Goal: Task Accomplishment & Management: Use online tool/utility

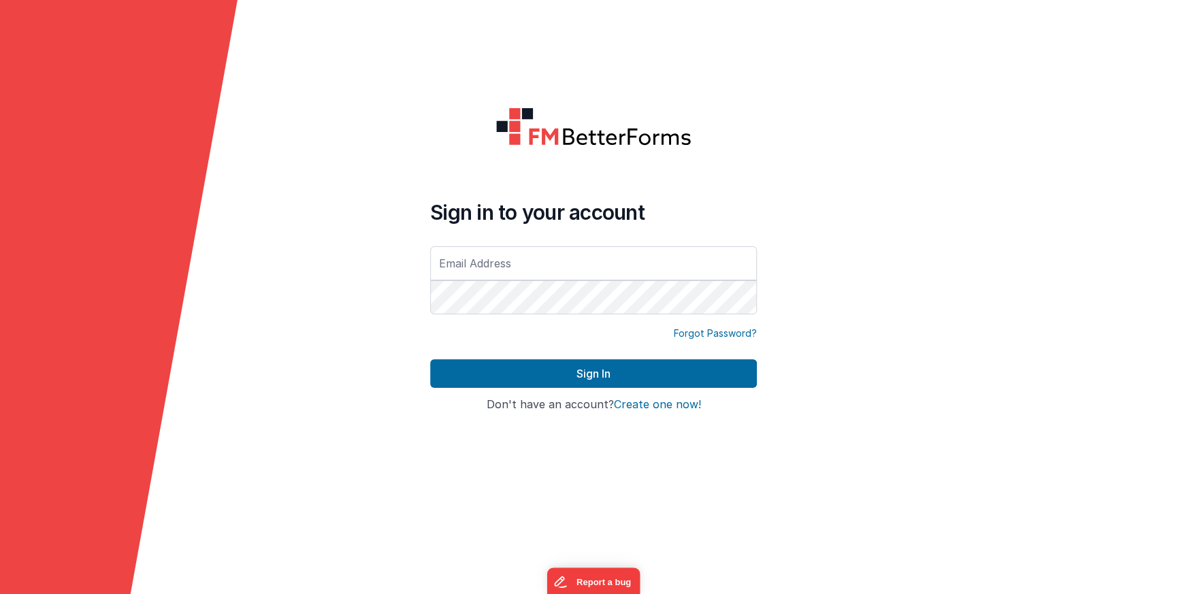
click at [532, 268] on input "text" at bounding box center [593, 263] width 327 height 34
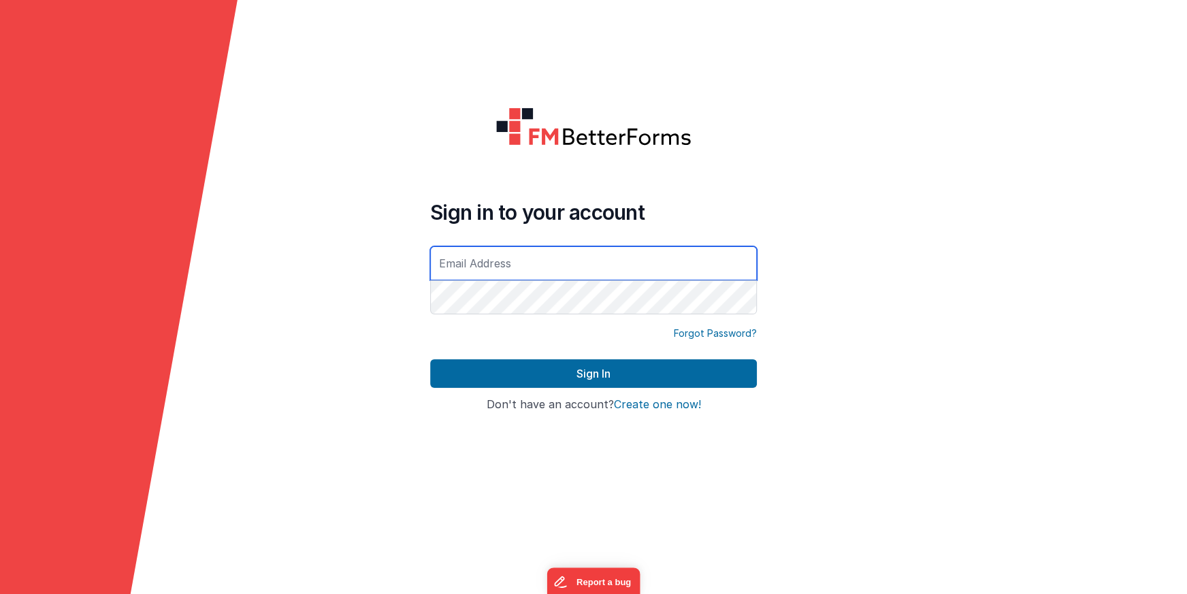
type input "[EMAIL_ADDRESS][DOMAIN_NAME]"
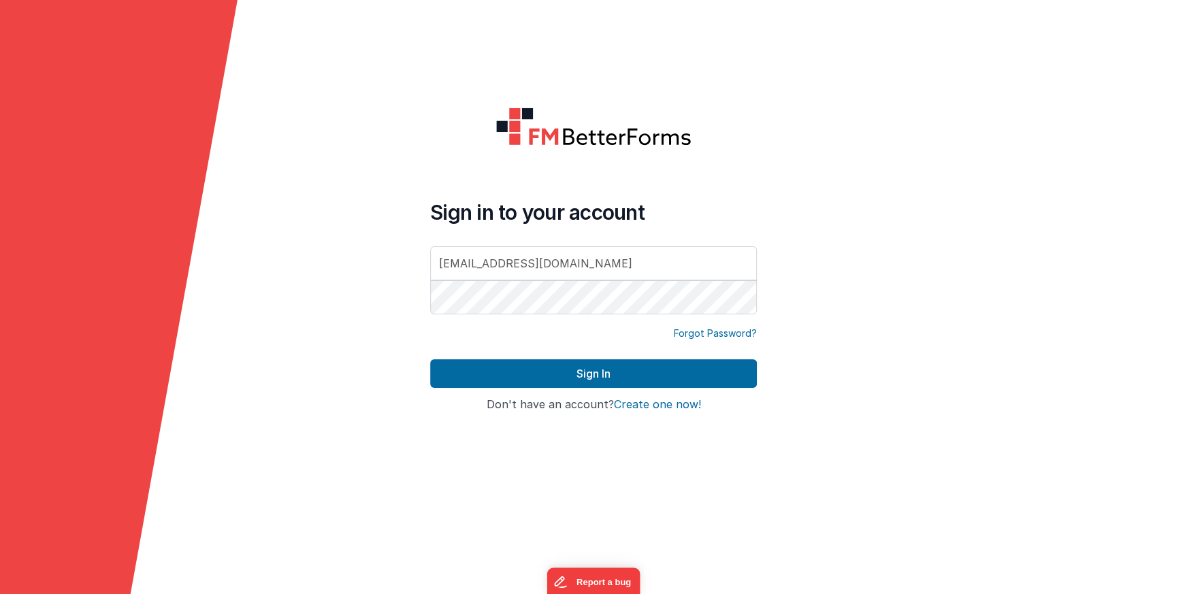
click at [926, 216] on form "Sign in to your account [EMAIL_ADDRESS][DOMAIN_NAME] Forgot Password? Sign In S…" at bounding box center [593, 297] width 1187 height 594
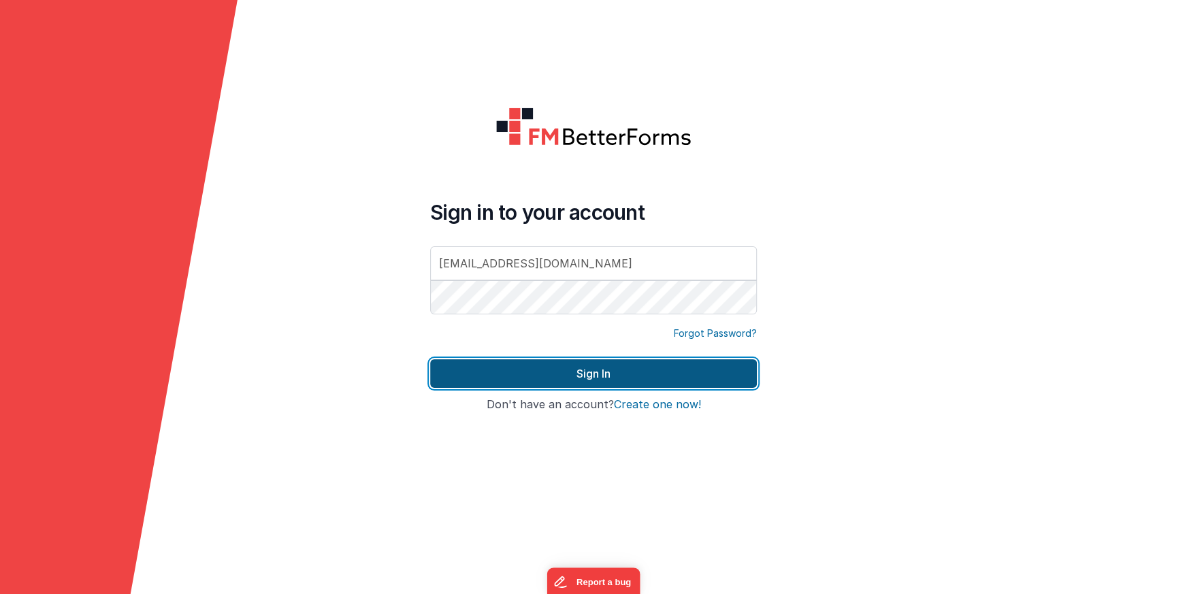
click at [727, 378] on button "Sign In" at bounding box center [593, 374] width 327 height 29
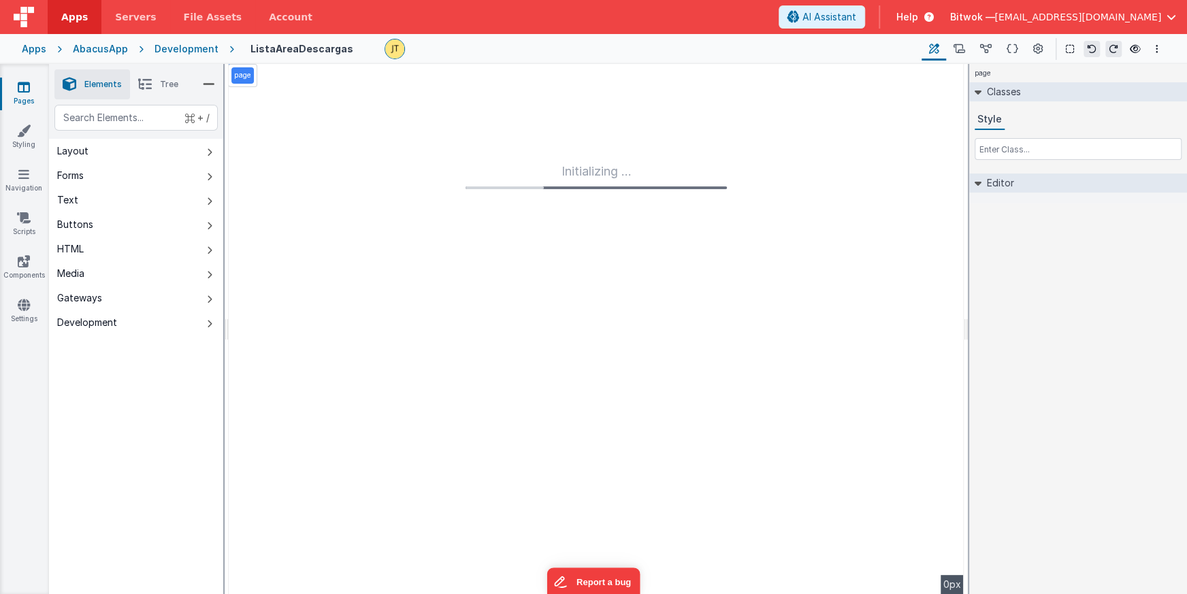
click at [190, 48] on div "Development" at bounding box center [187, 49] width 64 height 14
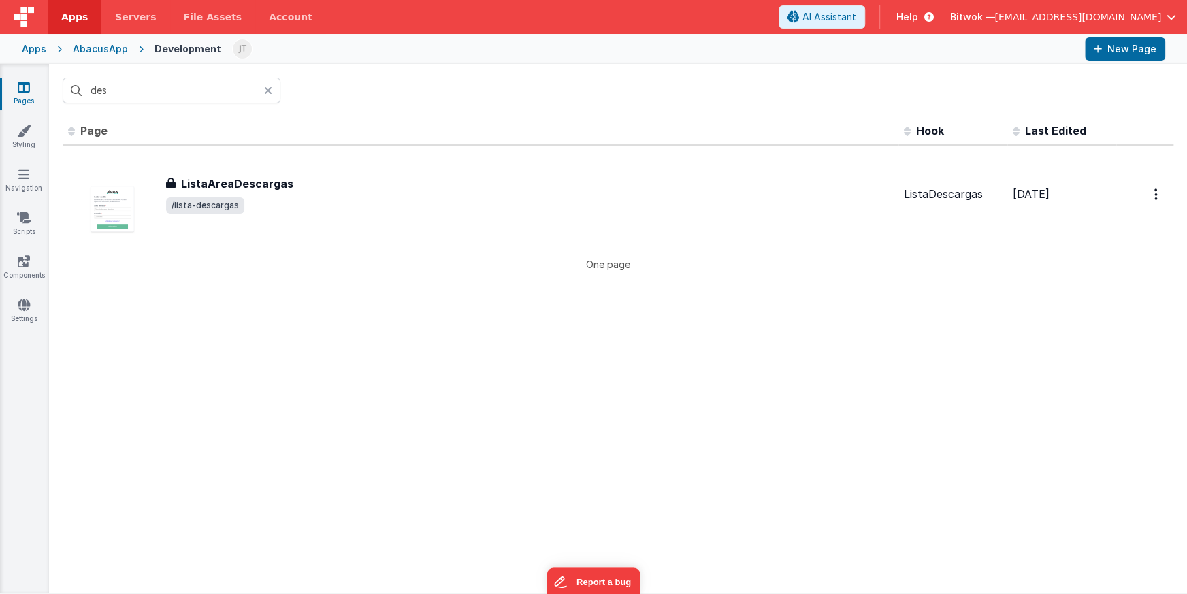
click at [266, 92] on icon at bounding box center [268, 90] width 8 height 11
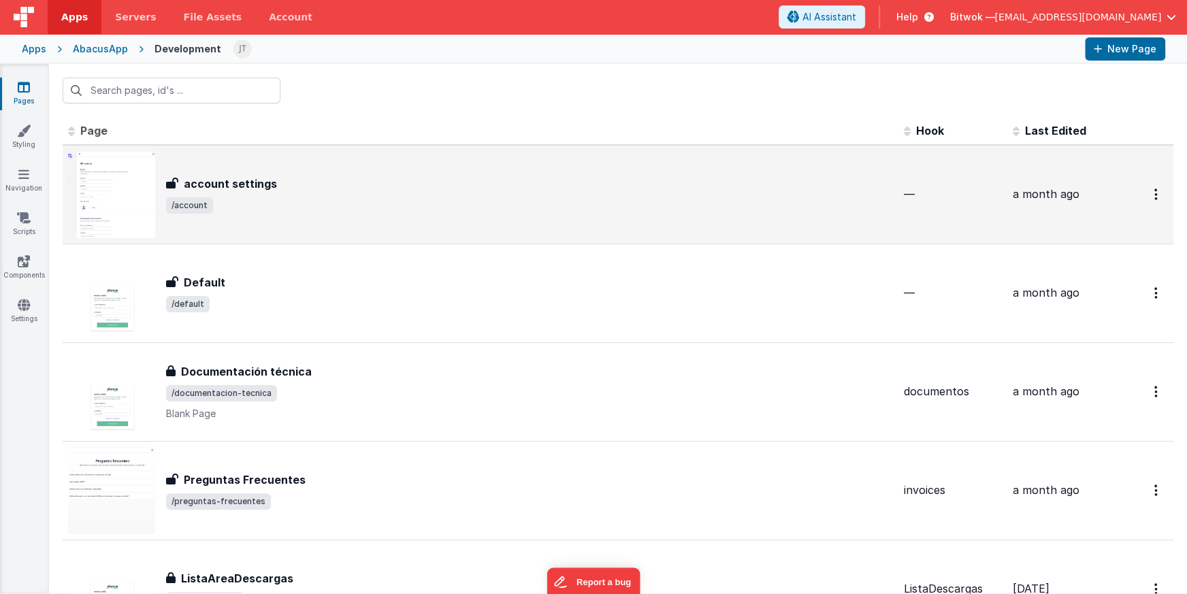
click at [312, 172] on div "account settings account settings /account" at bounding box center [480, 194] width 825 height 87
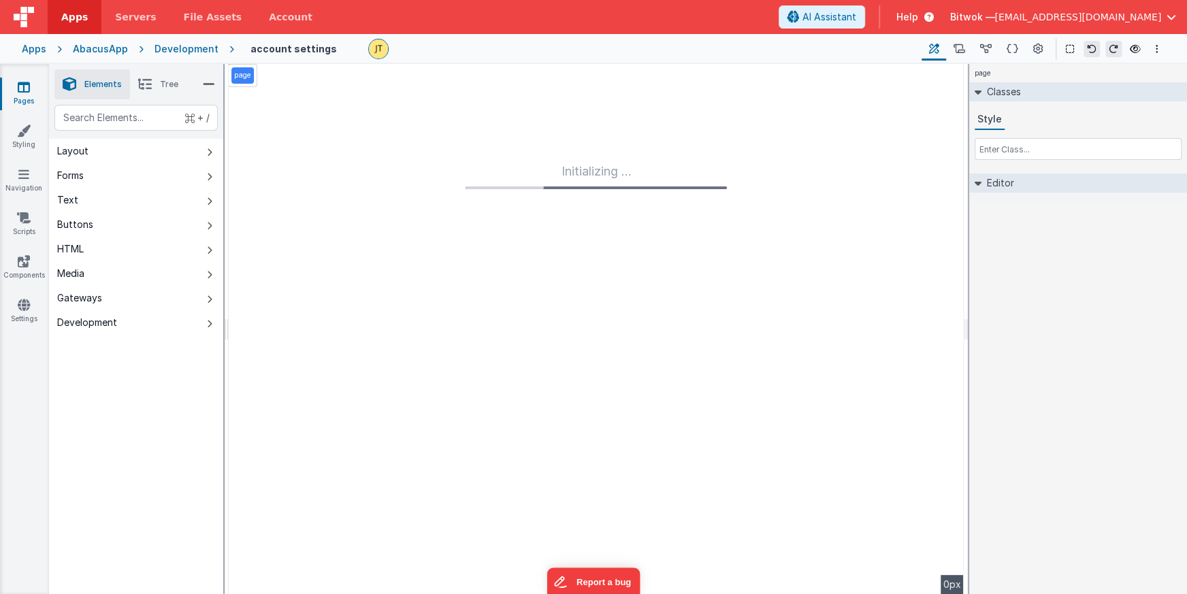
click at [142, 84] on icon at bounding box center [145, 84] width 14 height 19
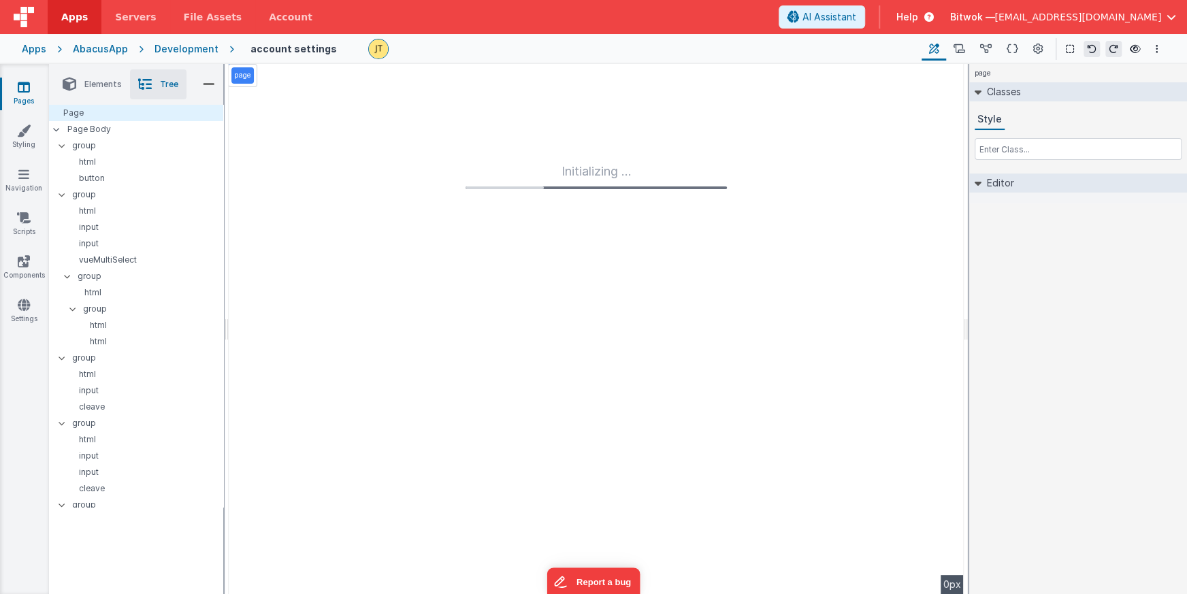
click at [101, 89] on span "Elements" at bounding box center [102, 84] width 37 height 11
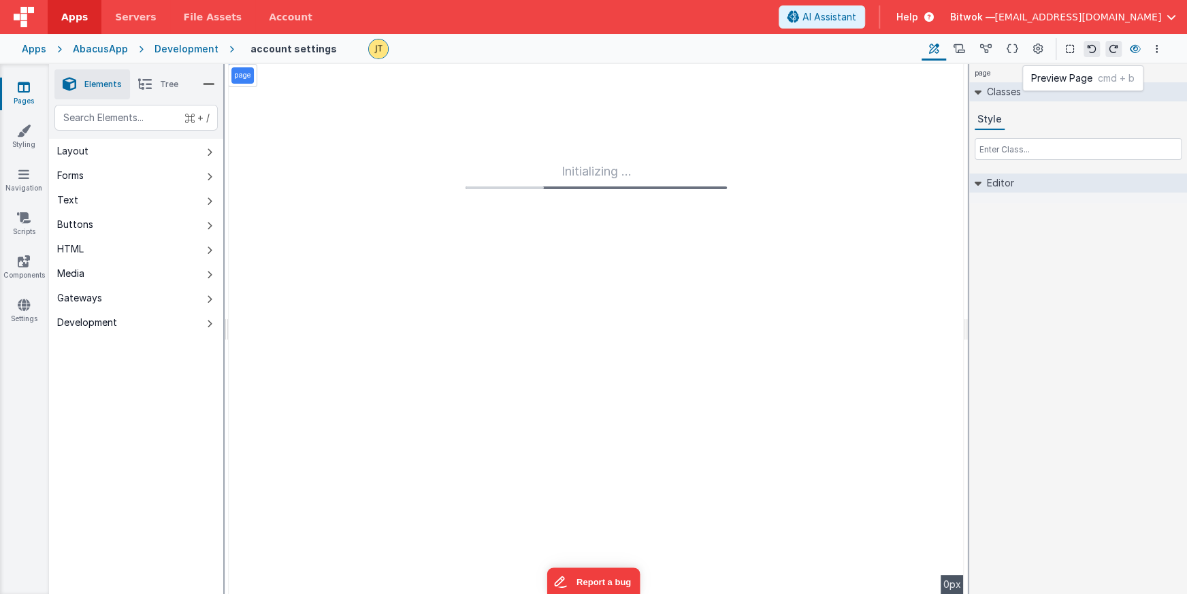
click at [1141, 45] on button at bounding box center [1136, 48] width 16 height 19
click at [1013, 51] on icon at bounding box center [1013, 49] width 12 height 14
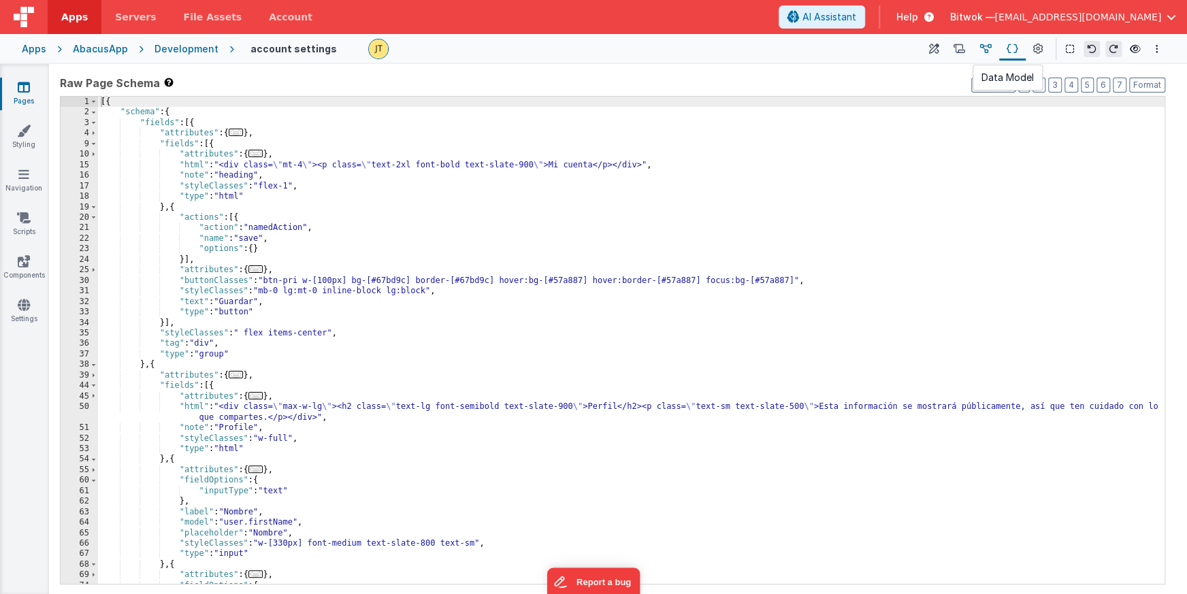
click at [990, 46] on icon at bounding box center [986, 49] width 12 height 14
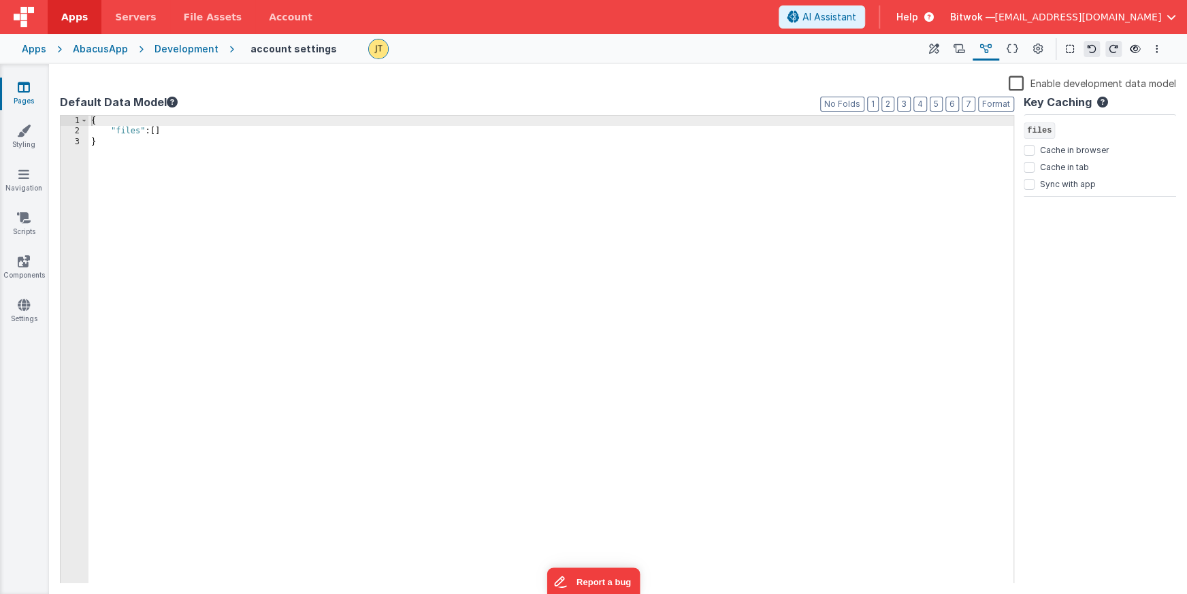
click at [186, 48] on div "Development" at bounding box center [187, 49] width 64 height 14
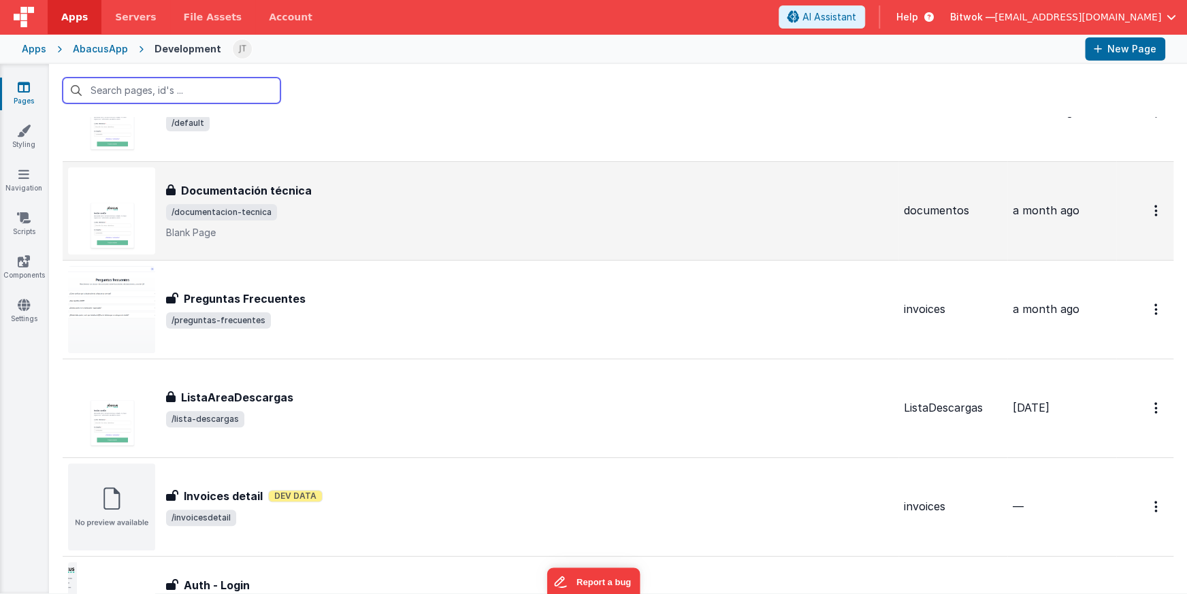
scroll to position [183, 0]
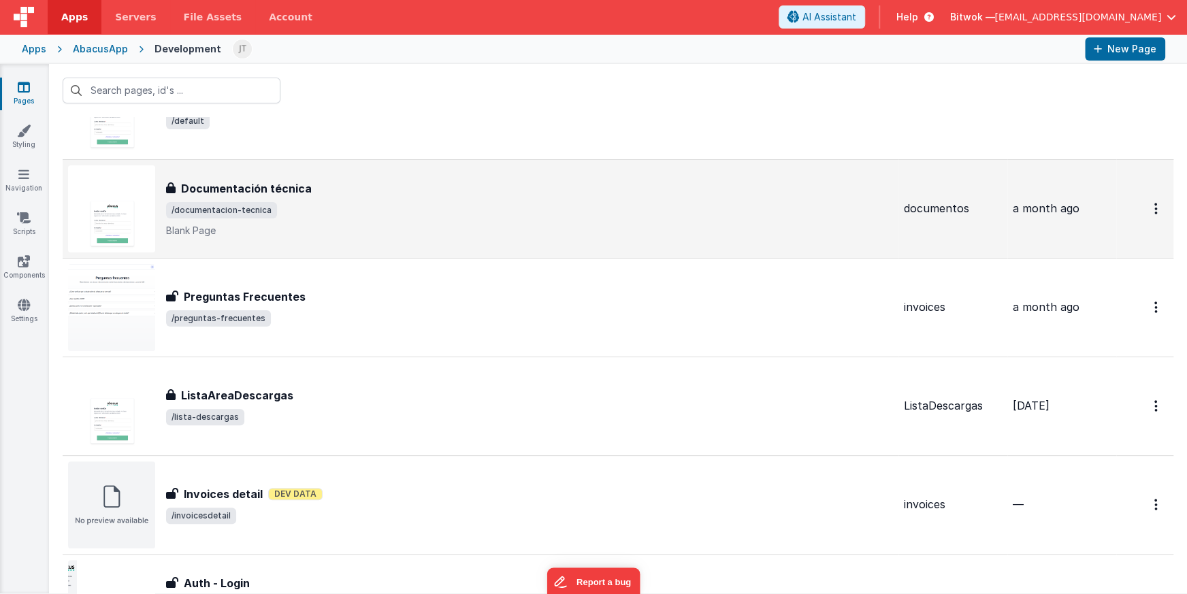
click at [285, 187] on h3 "Documentación técnica" at bounding box center [246, 188] width 131 height 16
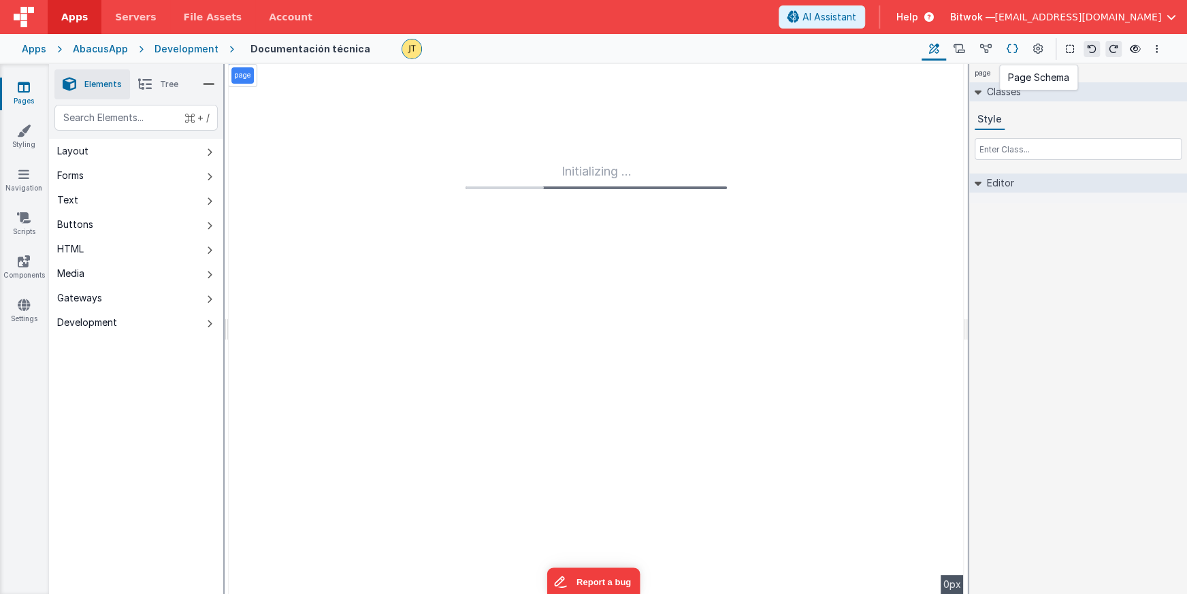
click at [1012, 51] on icon at bounding box center [1013, 49] width 12 height 14
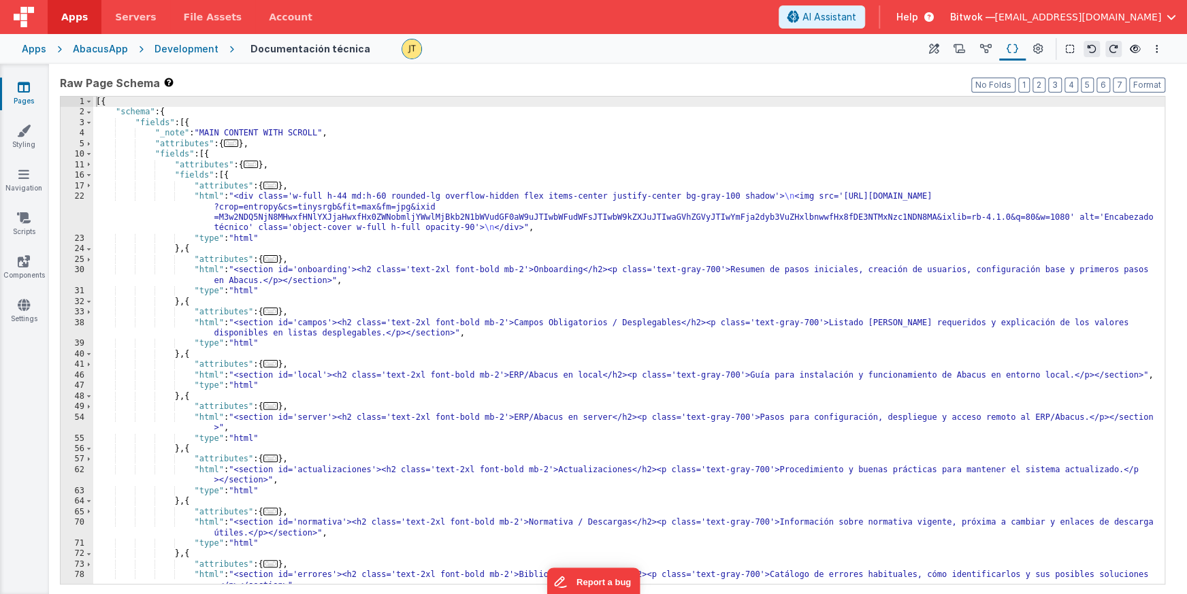
drag, startPoint x: 987, startPoint y: 42, endPoint x: 878, endPoint y: 53, distance: 109.5
click at [987, 42] on icon at bounding box center [986, 49] width 12 height 14
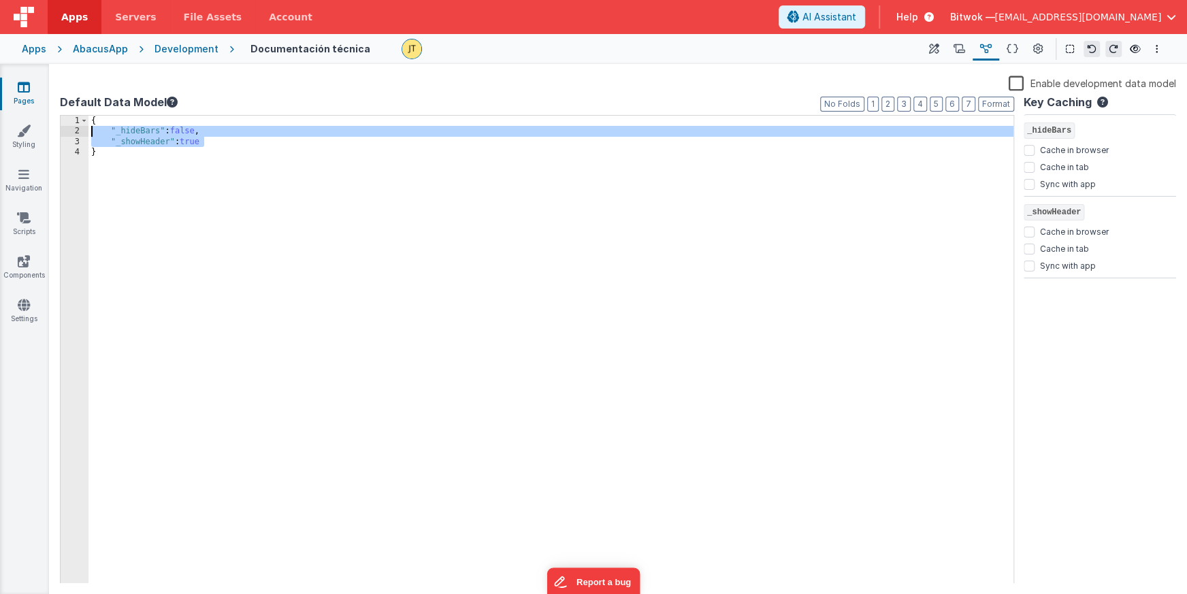
drag, startPoint x: 215, startPoint y: 144, endPoint x: 79, endPoint y: 129, distance: 137.0
click at [79, 129] on div "1 2 3 4 { "_hideBars" : false , "_showHeader" : true } XXXXXXXXXXXXXXXXXXXXXXXX…" at bounding box center [537, 350] width 955 height 470
click at [179, 42] on div "Development" at bounding box center [187, 49] width 64 height 14
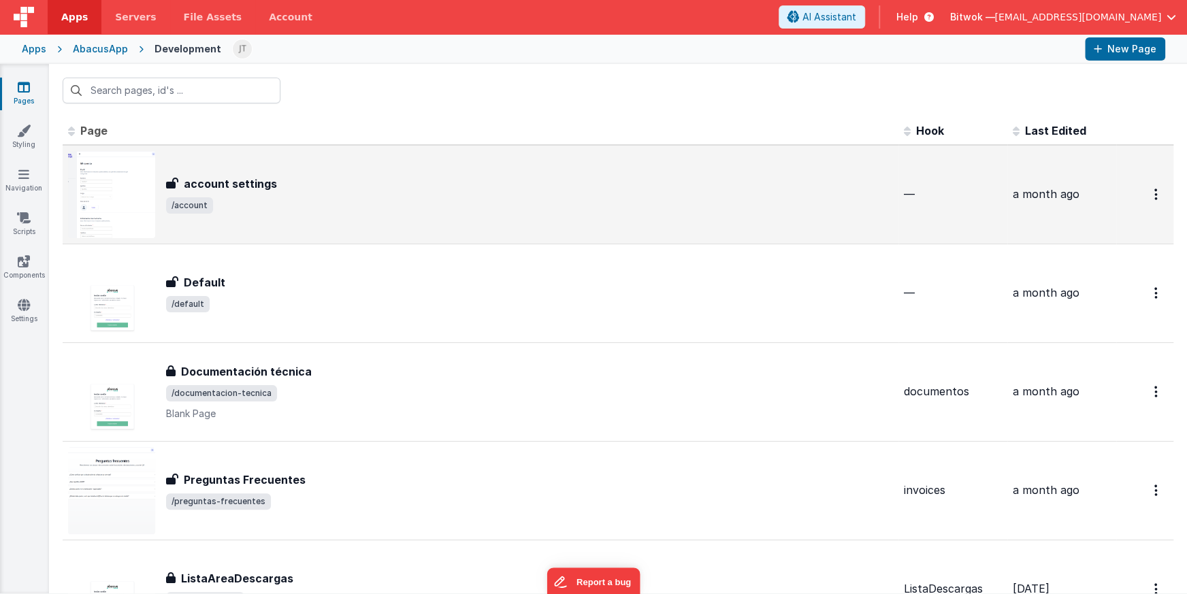
click at [261, 229] on div "account settings account settings /account" at bounding box center [480, 194] width 825 height 87
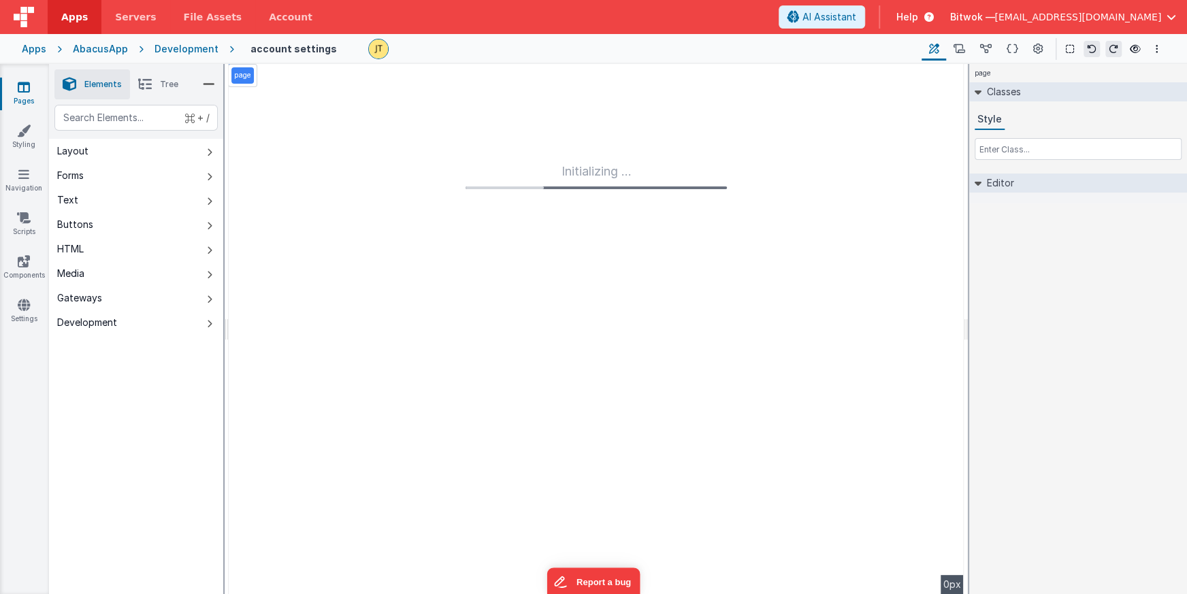
drag, startPoint x: 992, startPoint y: 50, endPoint x: 908, endPoint y: 79, distance: 88.5
click at [991, 50] on icon at bounding box center [986, 49] width 12 height 14
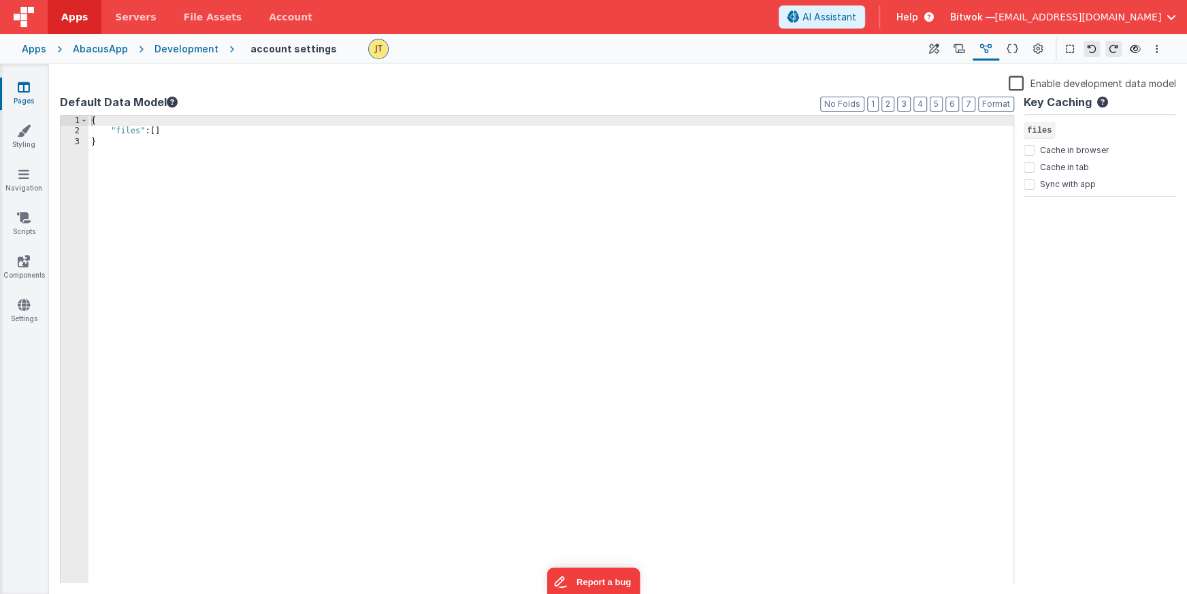
click at [699, 153] on div "{ "files" : [ ] }" at bounding box center [551, 360] width 925 height 489
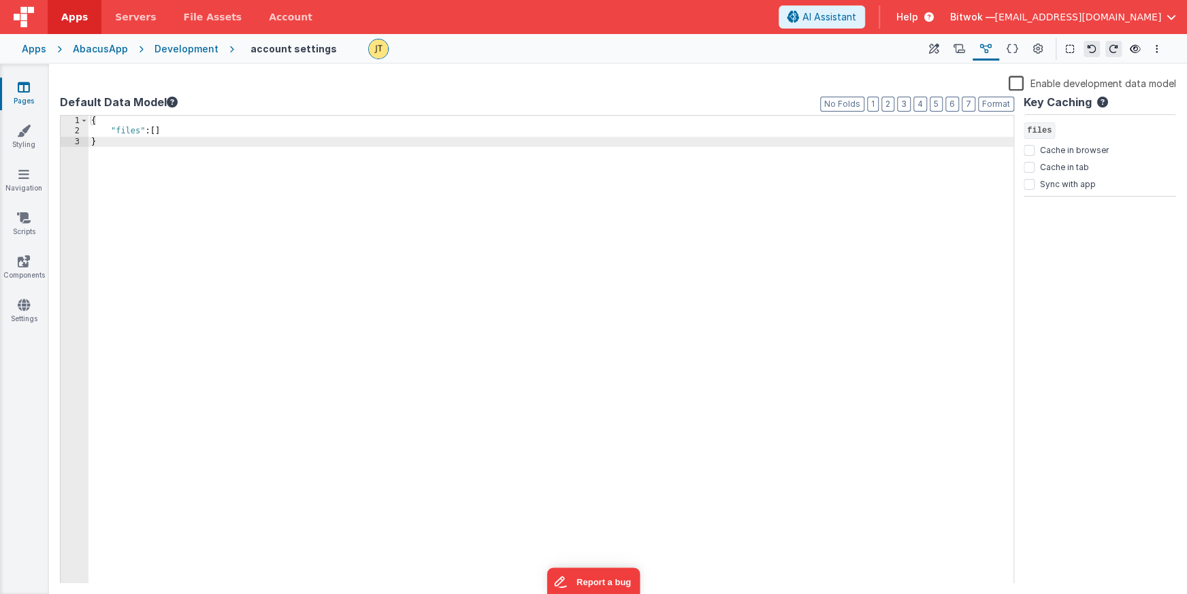
click at [306, 139] on div "{ "files" : [ ] }" at bounding box center [551, 360] width 925 height 489
click at [304, 135] on div "{ "files" : [ ] }" at bounding box center [551, 360] width 925 height 489
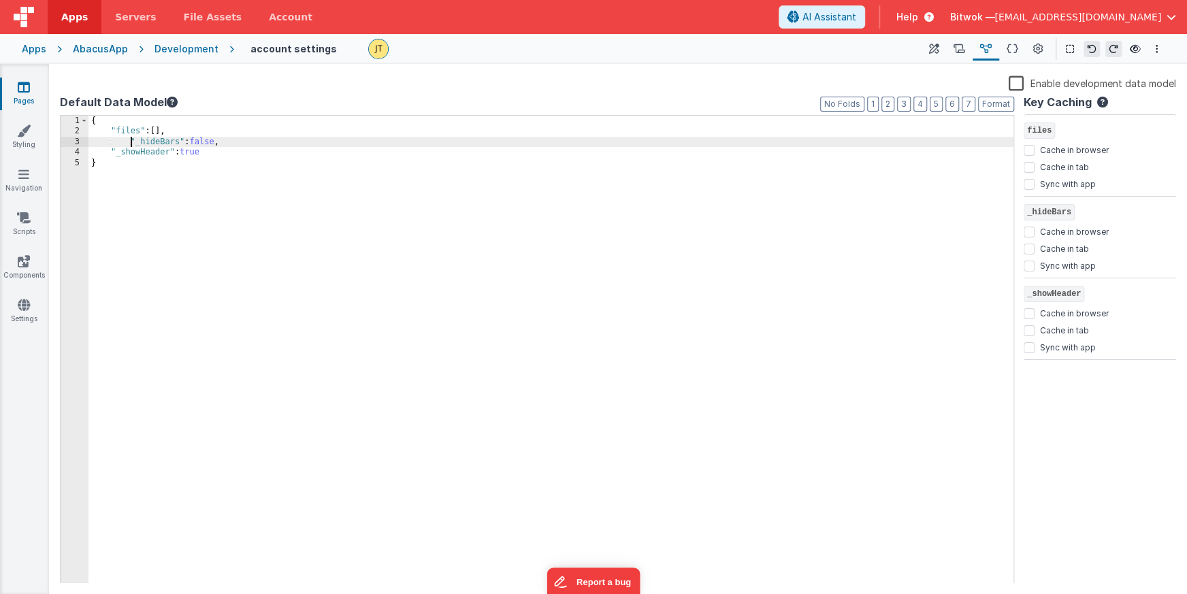
drag, startPoint x: 129, startPoint y: 142, endPoint x: 238, endPoint y: 150, distance: 108.6
click at [129, 142] on div "{ "files" : [ ] , "_hideBars" : false , "_showHeader" : true }" at bounding box center [551, 360] width 925 height 489
click at [657, 108] on label "Default Data Model" at bounding box center [537, 102] width 955 height 16
click at [577, 103] on label "Default Data Model" at bounding box center [537, 102] width 955 height 16
click at [1134, 46] on icon at bounding box center [1135, 49] width 11 height 10
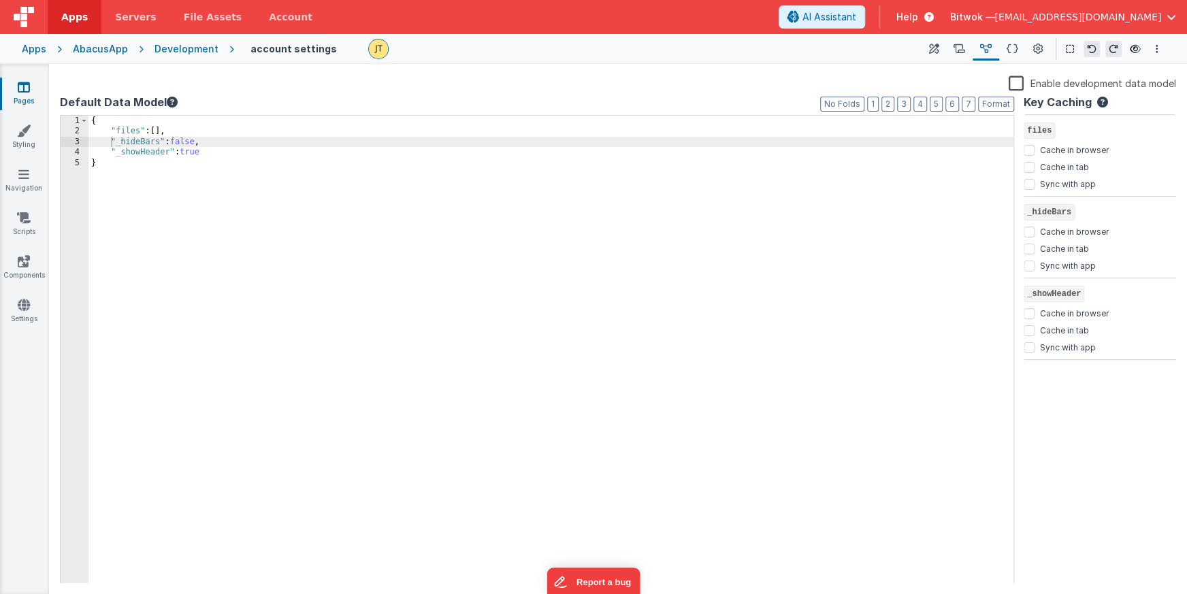
click at [692, 93] on div "Enable development data model" at bounding box center [618, 84] width 1117 height 19
click at [181, 52] on div "Development" at bounding box center [187, 49] width 64 height 14
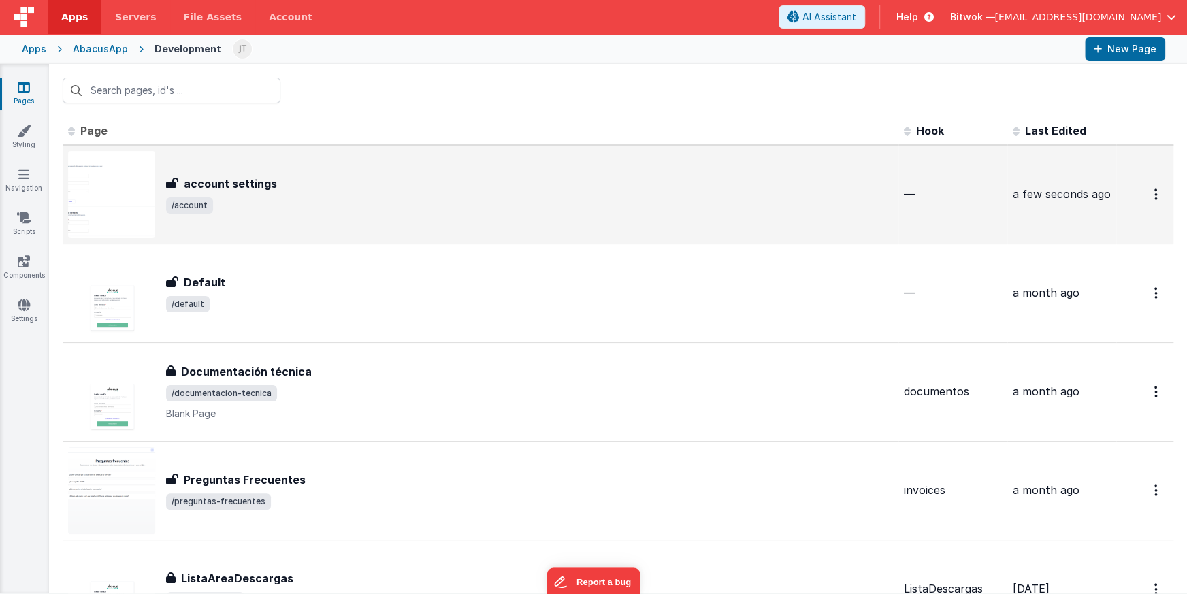
click at [214, 210] on span "/account" at bounding box center [529, 205] width 727 height 16
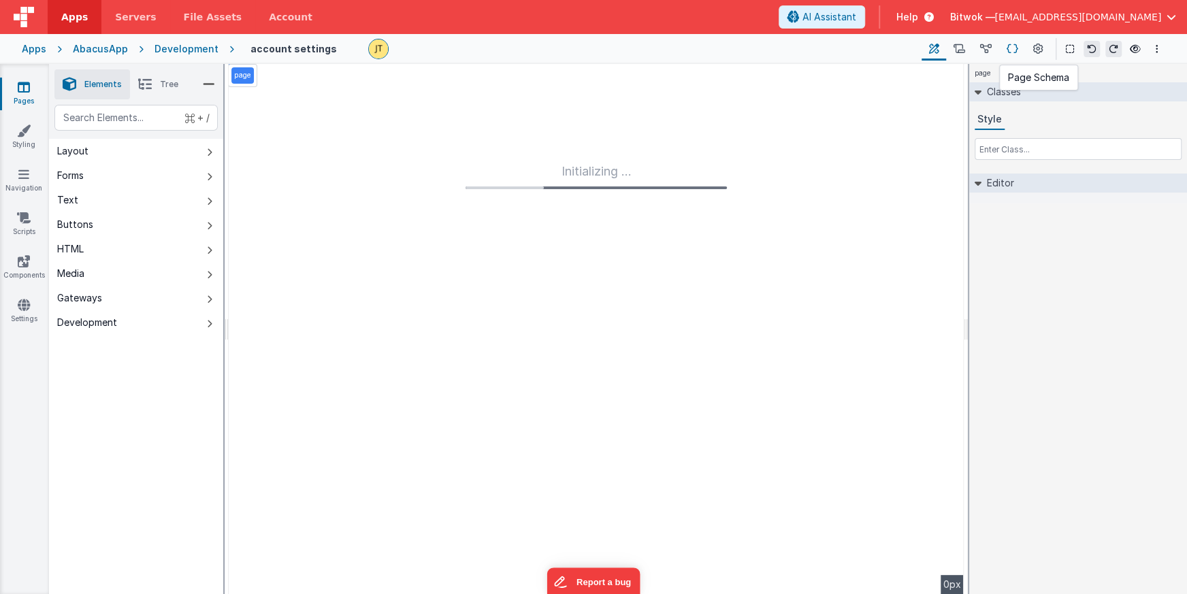
drag, startPoint x: 1022, startPoint y: 50, endPoint x: 1004, endPoint y: 55, distance: 18.5
click at [1021, 50] on button at bounding box center [1013, 48] width 27 height 23
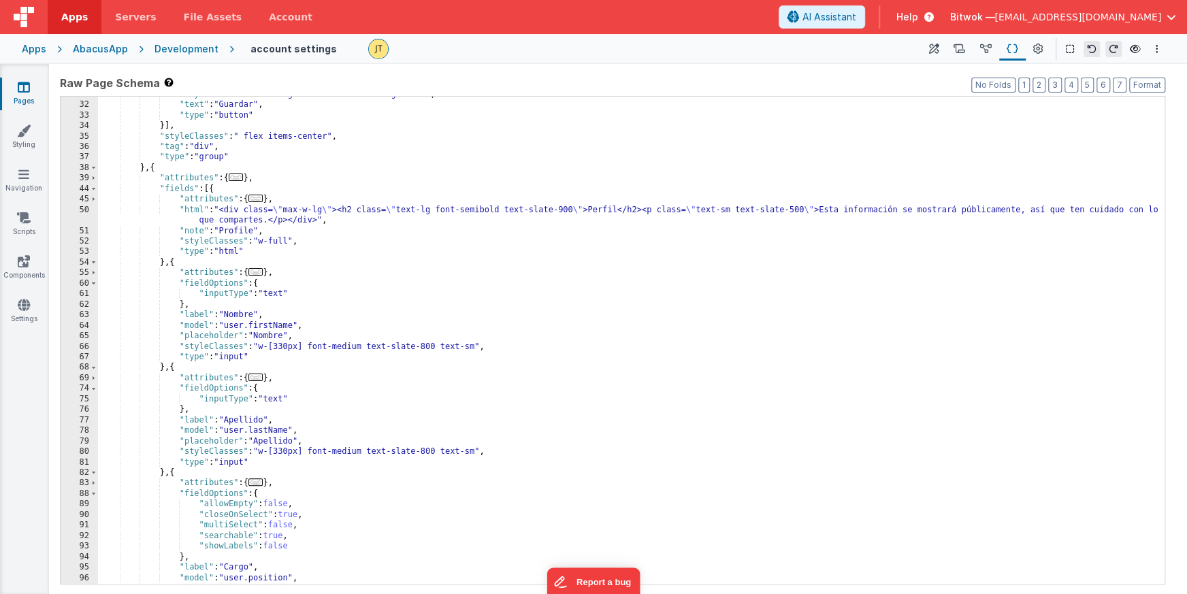
scroll to position [197, 0]
click at [903, 212] on div ""styleClasses" : "mb-0 lg:mt-0 inline-block lg:block" , "text" : "Guardar" , "t…" at bounding box center [631, 343] width 1067 height 509
click at [1038, 209] on div ""styleClasses" : "mb-0 lg:mt-0 inline-block lg:block" , "text" : "Guardar" , "t…" at bounding box center [631, 343] width 1067 height 509
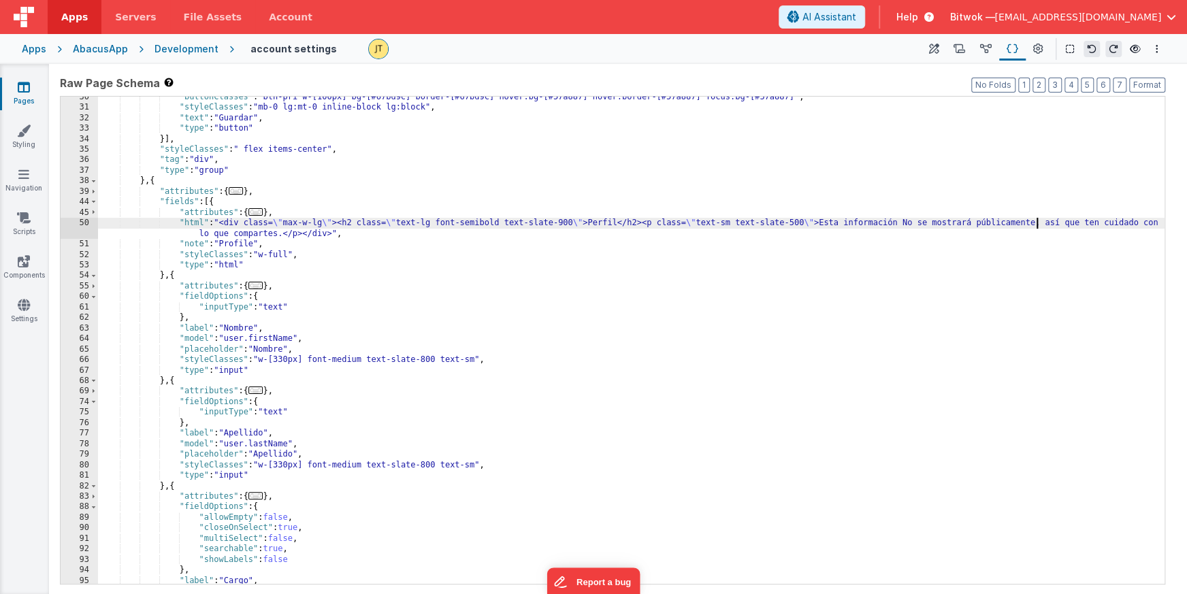
scroll to position [182, 0]
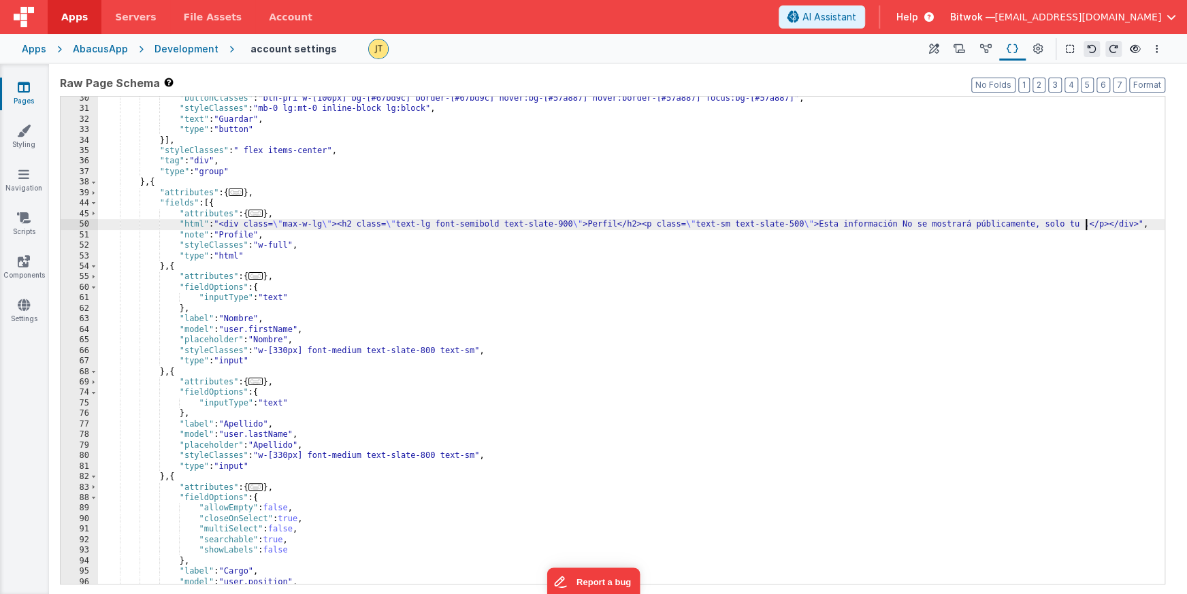
type textarea "`"
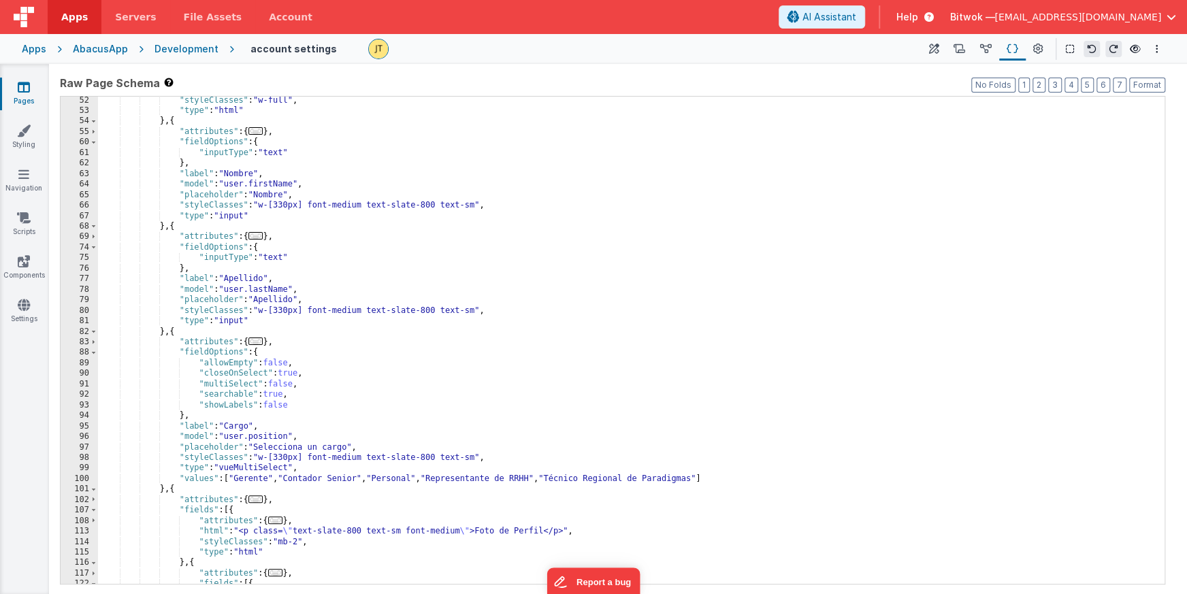
scroll to position [346, 0]
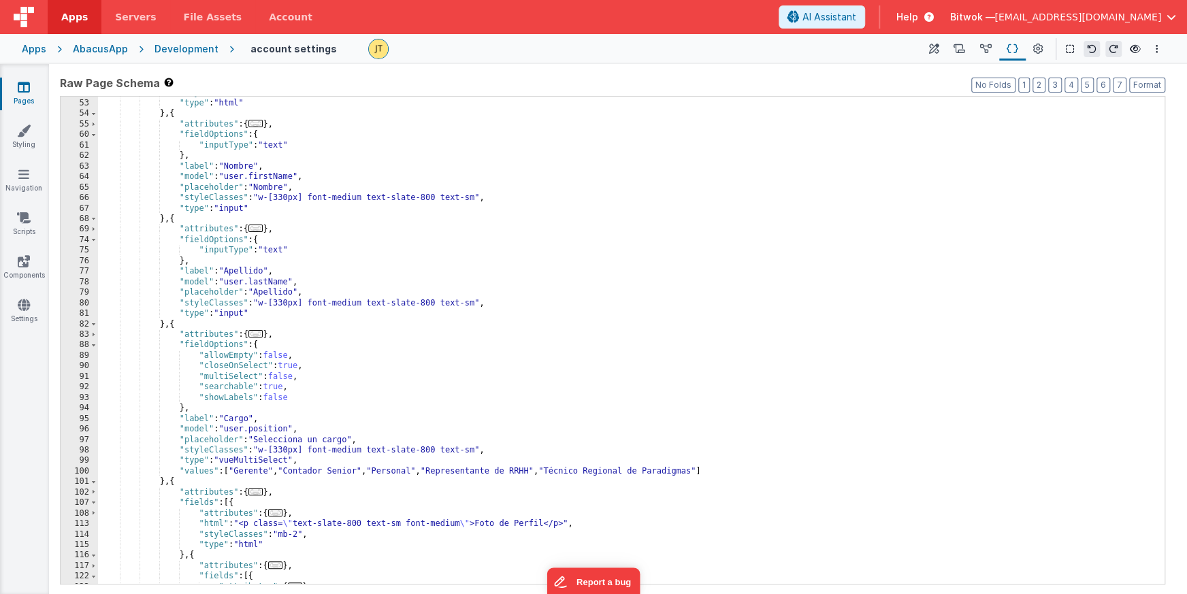
click at [270, 176] on div ""styleClasses" : "w-full" , "type" : "html" } , { "attributes" : { ... } , "fie…" at bounding box center [631, 342] width 1067 height 509
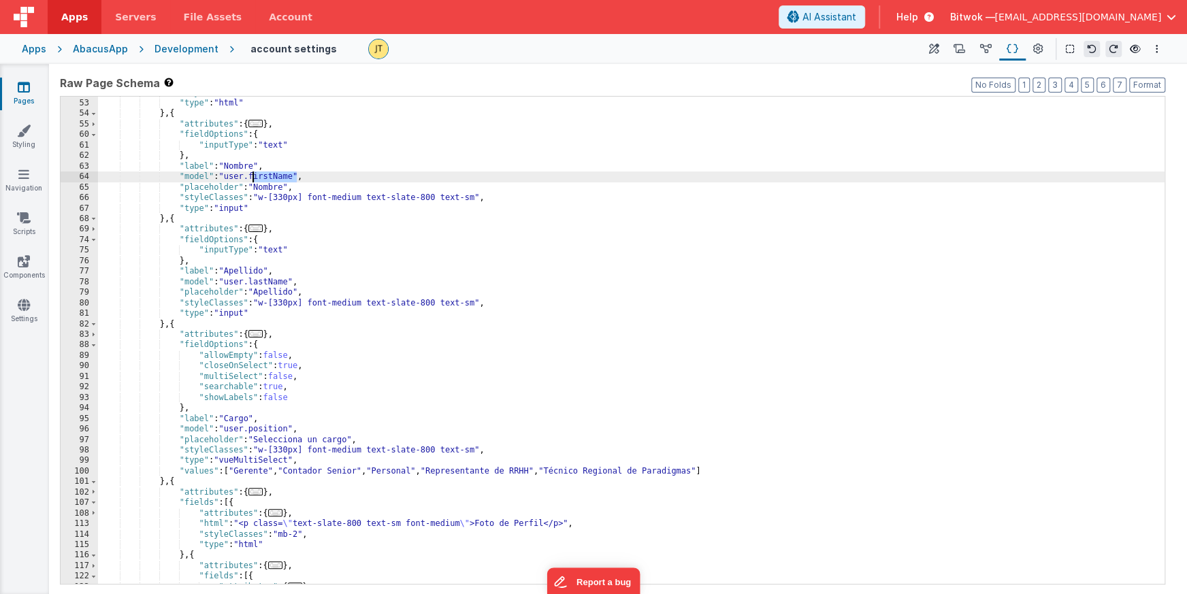
click at [238, 164] on div ""styleClasses" : "w-full" , "type" : "html" } , { "attributes" : { ... } , "fie…" at bounding box center [631, 342] width 1067 height 509
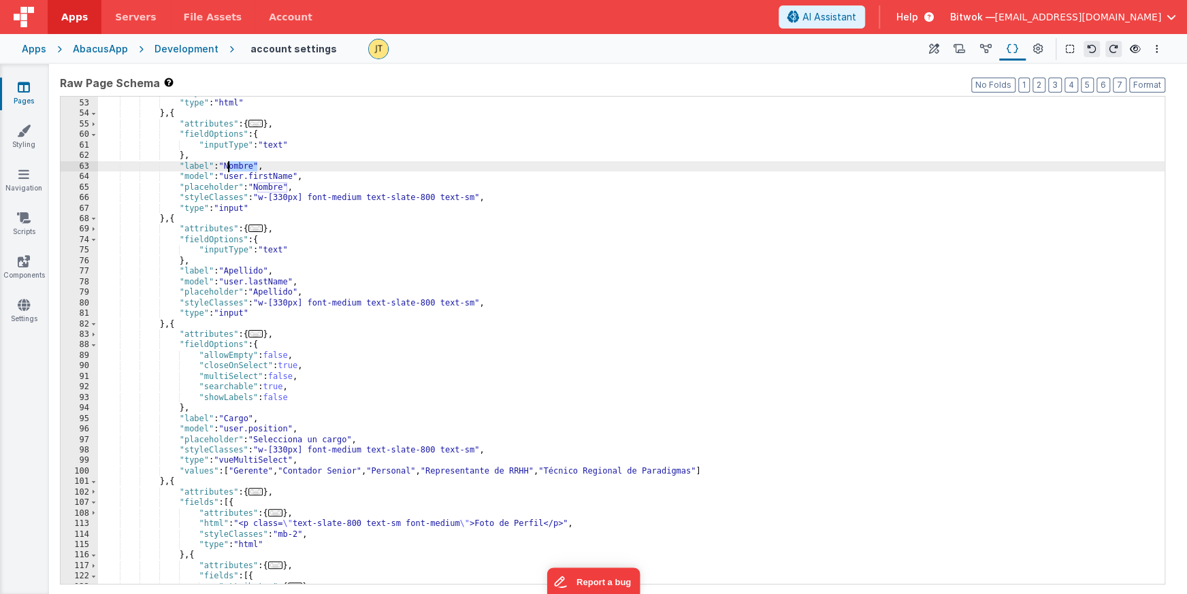
click at [238, 164] on div ""styleClasses" : "w-full" , "type" : "html" } , { "attributes" : { ... } , "fie…" at bounding box center [631, 342] width 1067 height 509
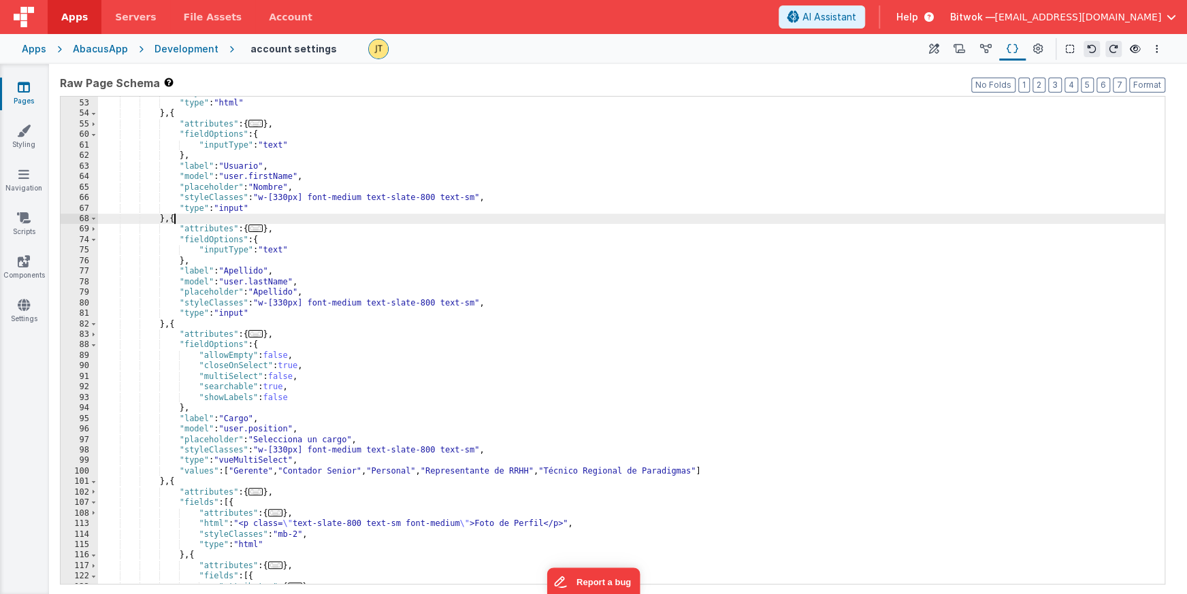
click at [173, 217] on div ""styleClasses" : "w-full" , "type" : "html" } , { "attributes" : { ... } , "fie…" at bounding box center [631, 342] width 1067 height 509
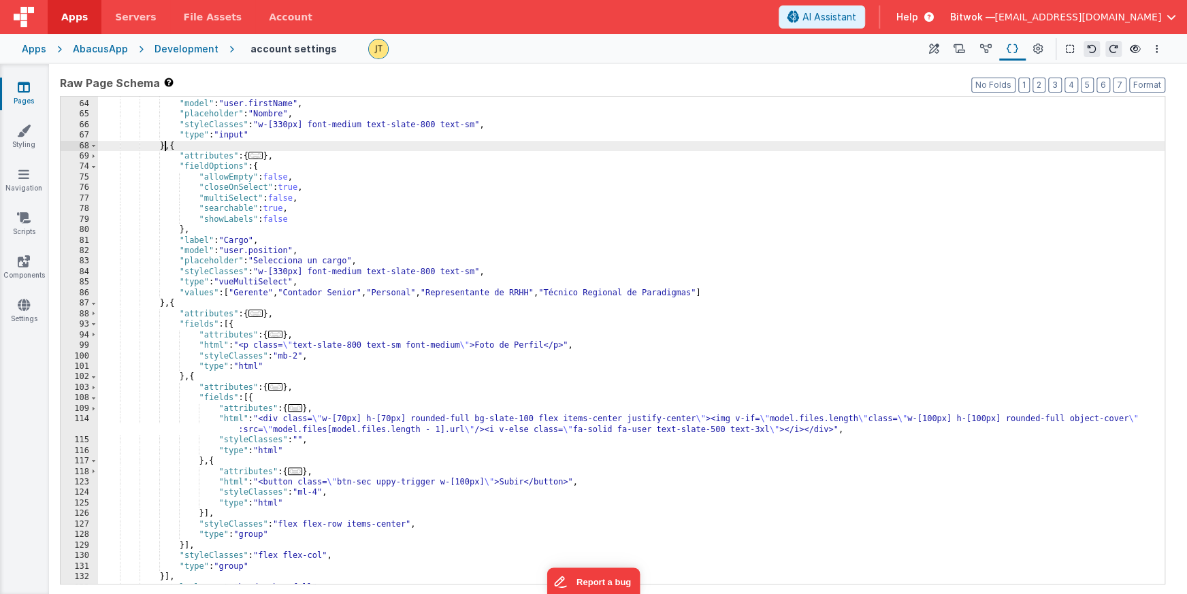
scroll to position [419, 0]
click at [197, 230] on div ""label" : "Usuario" , "model" : "user.firstName" , "placeholder" : "Nombre" , "…" at bounding box center [631, 342] width 1067 height 509
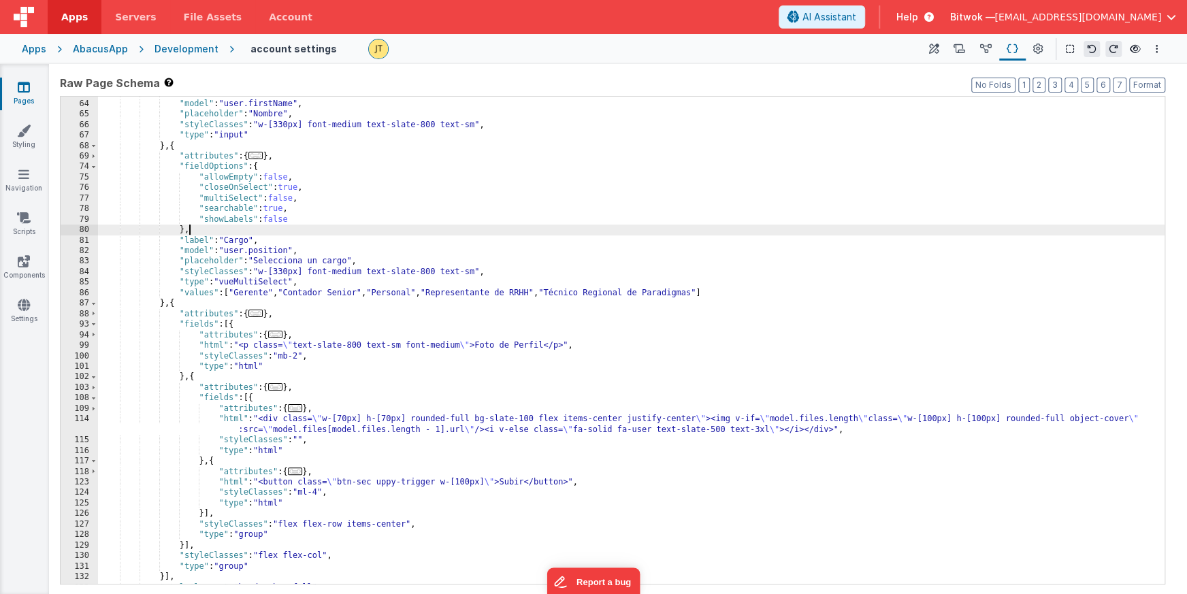
click at [197, 230] on div ""label" : "Usuario" , "model" : "user.firstName" , "placeholder" : "Nombre" , "…" at bounding box center [631, 342] width 1067 height 509
click at [201, 230] on div ""label" : "Usuario" , "model" : "user.firstName" , "placeholder" : "Nombre" , "…" at bounding box center [631, 342] width 1067 height 509
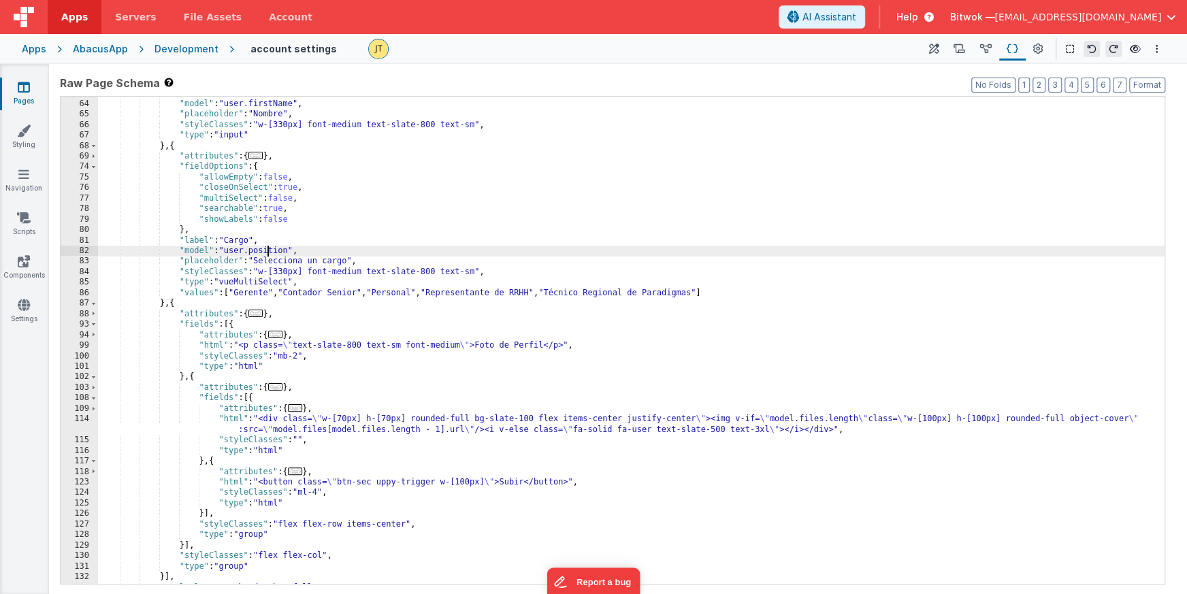
click at [267, 249] on div ""label" : "Usuario" , "model" : "user.firstName" , "placeholder" : "Nombre" , "…" at bounding box center [631, 342] width 1067 height 509
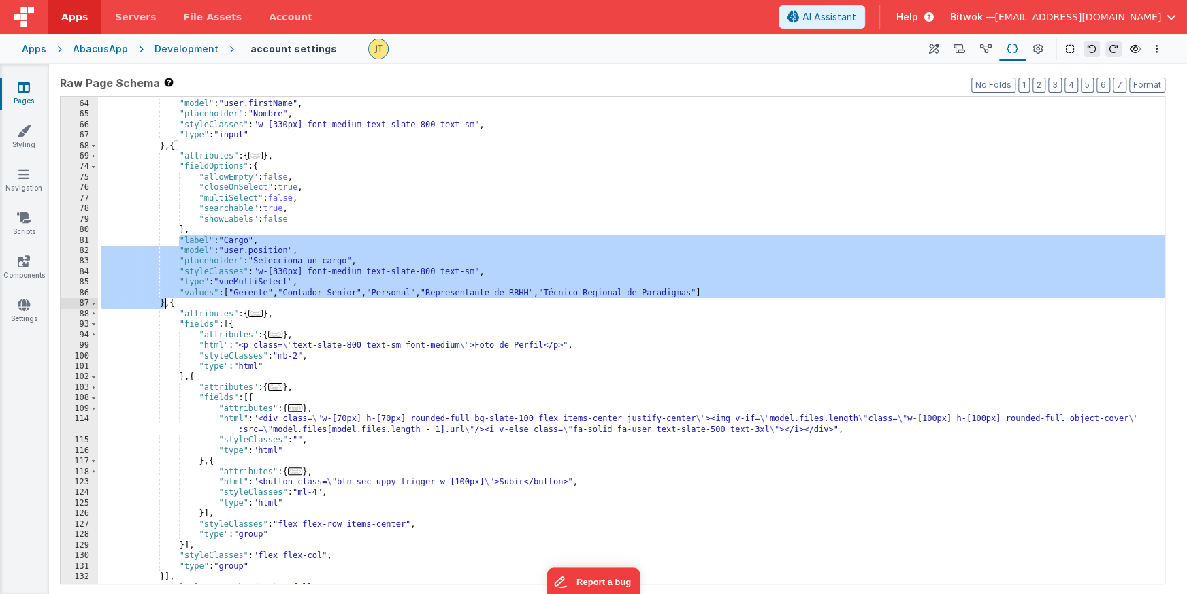
drag, startPoint x: 179, startPoint y: 240, endPoint x: 163, endPoint y: 300, distance: 62.8
click at [163, 300] on div ""label" : "Usuario" , "model" : "user.firstName" , "placeholder" : "Nombre" , "…" at bounding box center [631, 342] width 1067 height 509
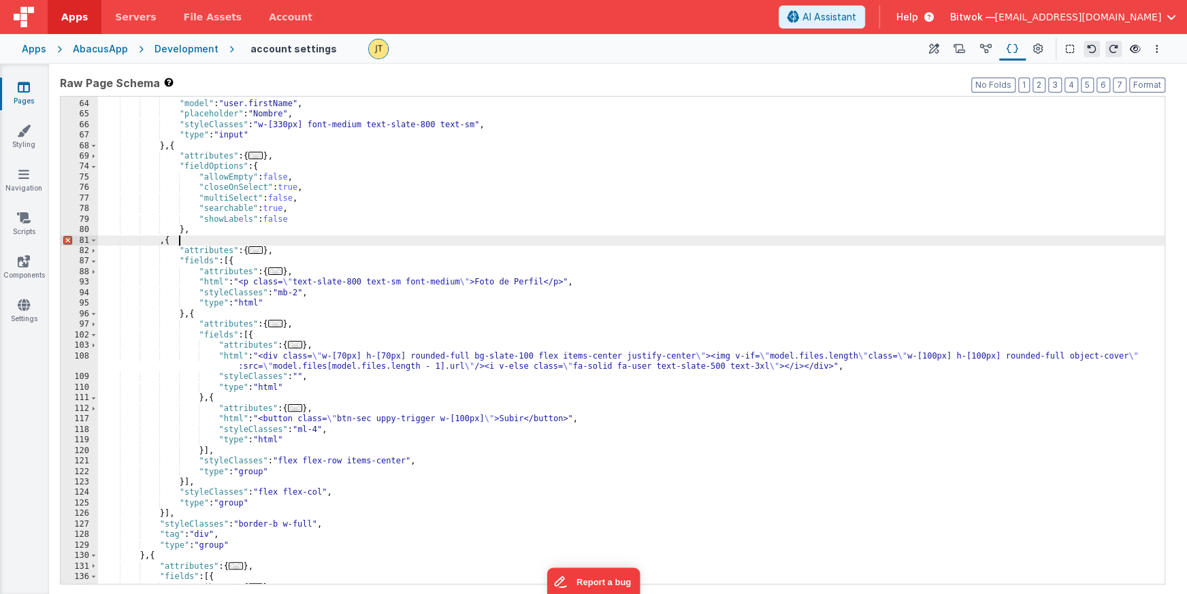
click at [187, 238] on div ""label" : "Usuario" , "model" : "user.firstName" , "placeholder" : "Nombre" , "…" at bounding box center [631, 342] width 1067 height 509
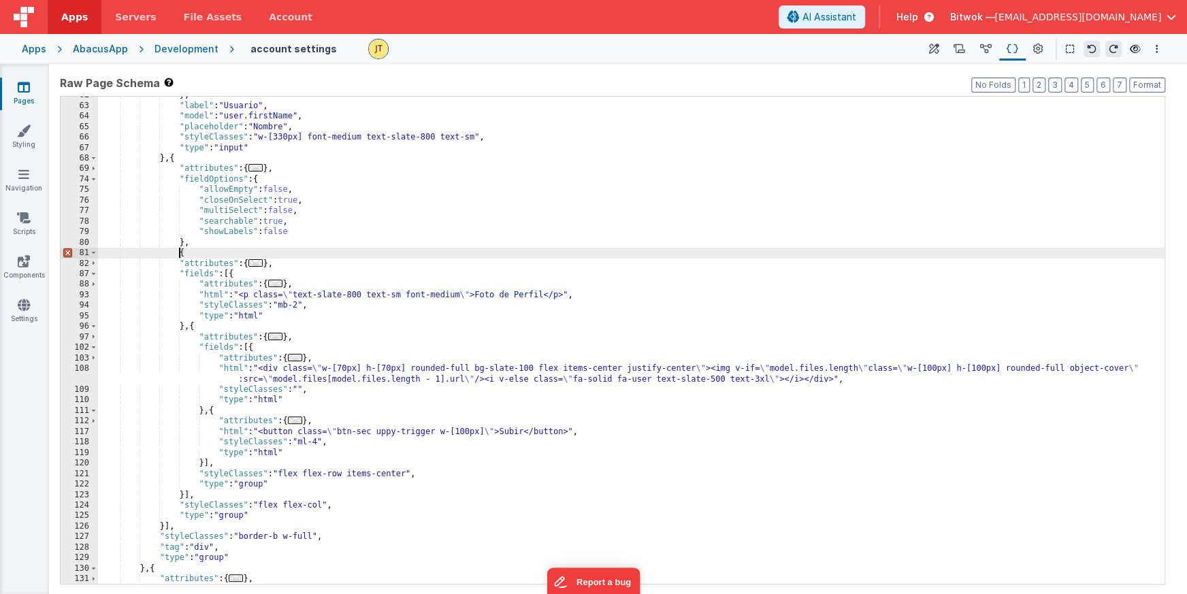
scroll to position [405, 0]
click at [193, 255] on div "} , "label" : "Usuario" , "model" : "user.firstName" , "placeholder" : "Nombre"…" at bounding box center [631, 345] width 1067 height 509
